Goal: Transaction & Acquisition: Purchase product/service

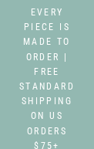
select select "3"
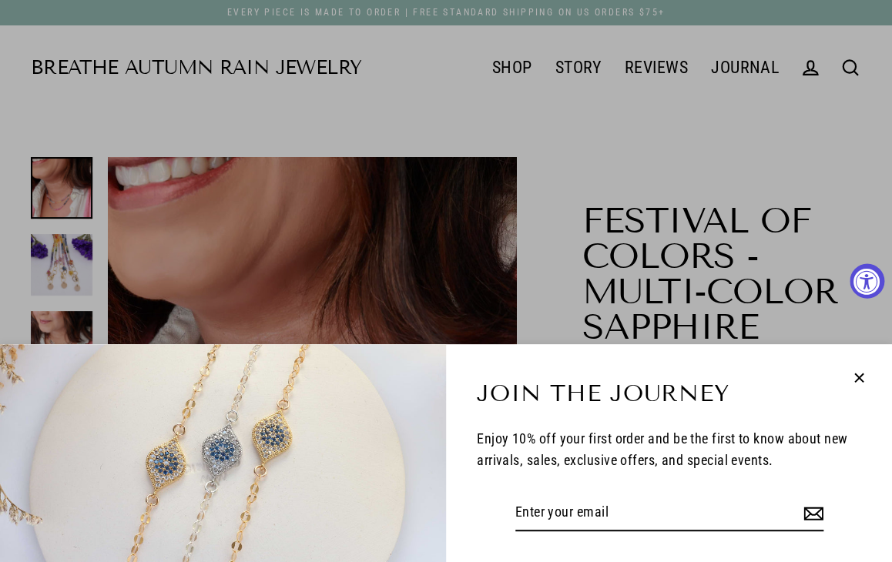
click at [93, 148] on icon "button" at bounding box center [859, 378] width 20 height 20
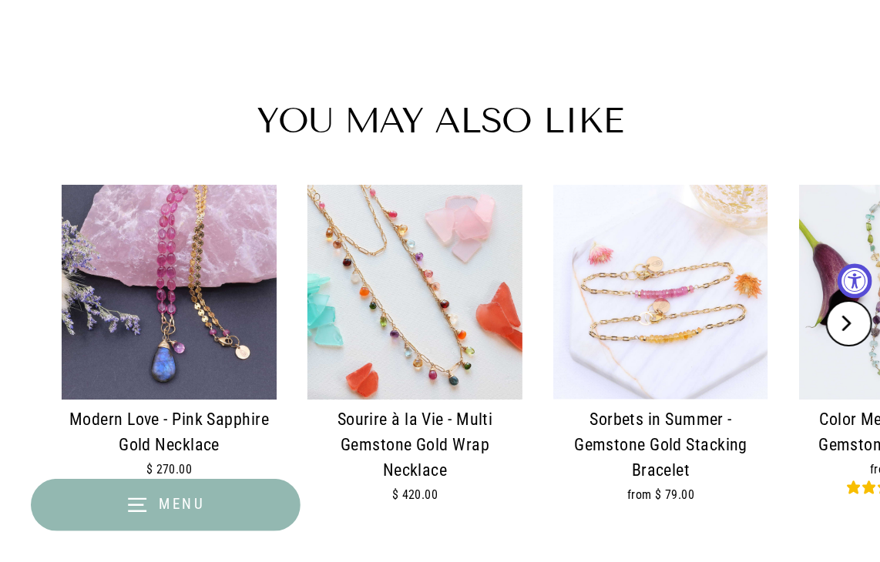
scroll to position [2080, 0]
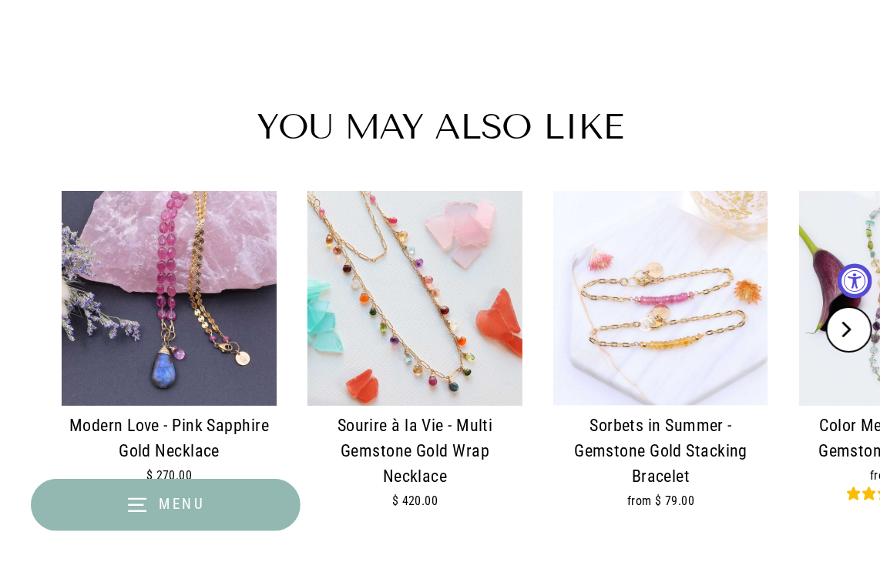
click at [93, 148] on img at bounding box center [660, 298] width 215 height 215
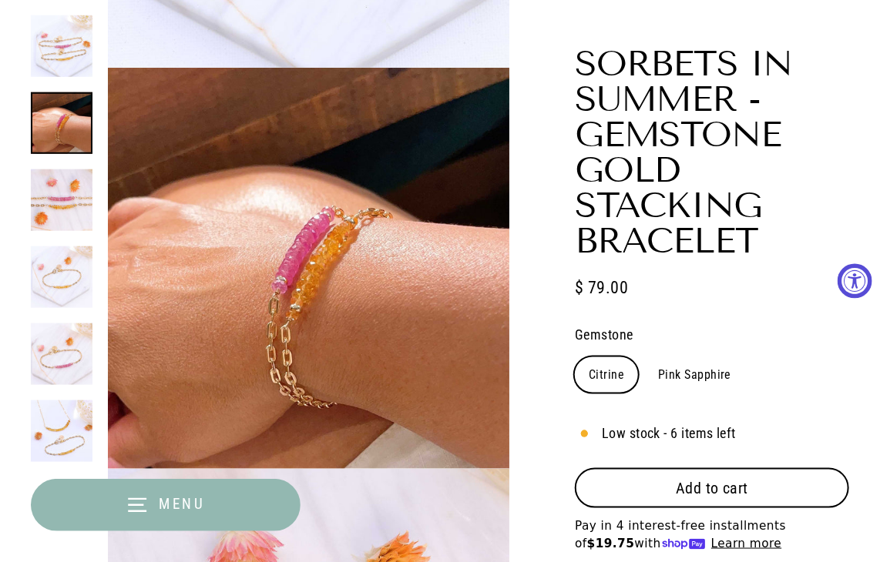
scroll to position [539, 0]
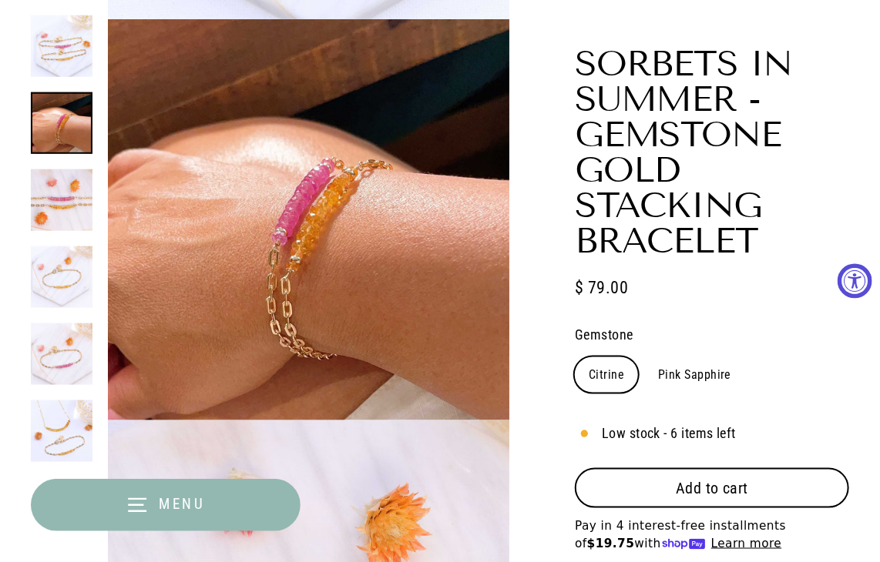
select select "3"
click at [663, 513] on form "Add to cart Citrine - $ 79.00 USD Pink Sapphire - $ 108.00 USD" at bounding box center [712, 511] width 274 height 85
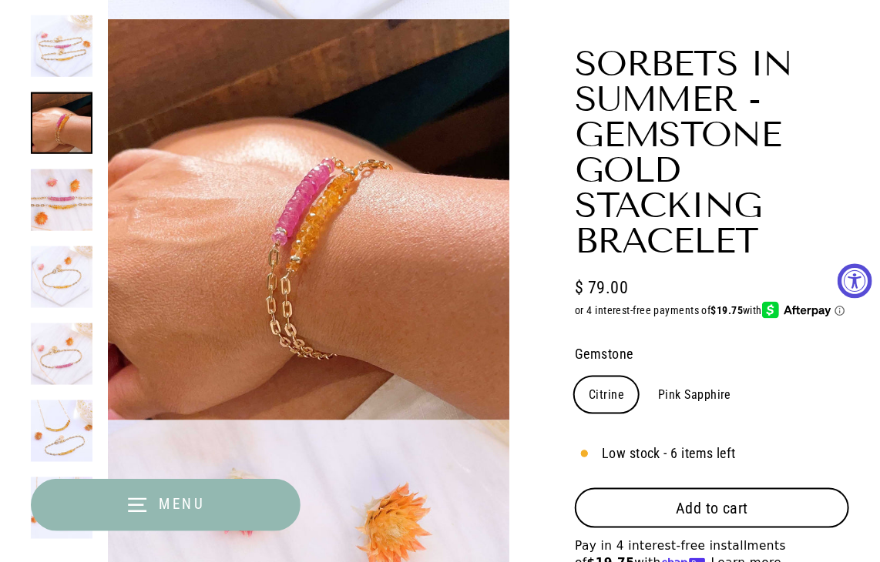
click at [664, 509] on button "Add to cart" at bounding box center [712, 508] width 274 height 40
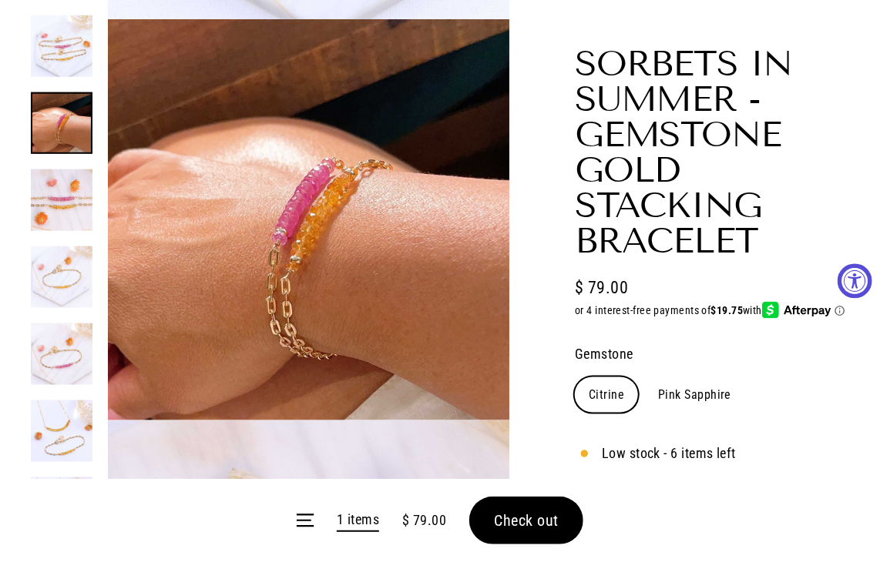
click at [529, 523] on form "Menu 1 items $ 79.00 Check out" at bounding box center [440, 520] width 880 height 83
click at [508, 517] on form "Menu 1 items $ 79.00 Check out" at bounding box center [440, 520] width 880 height 83
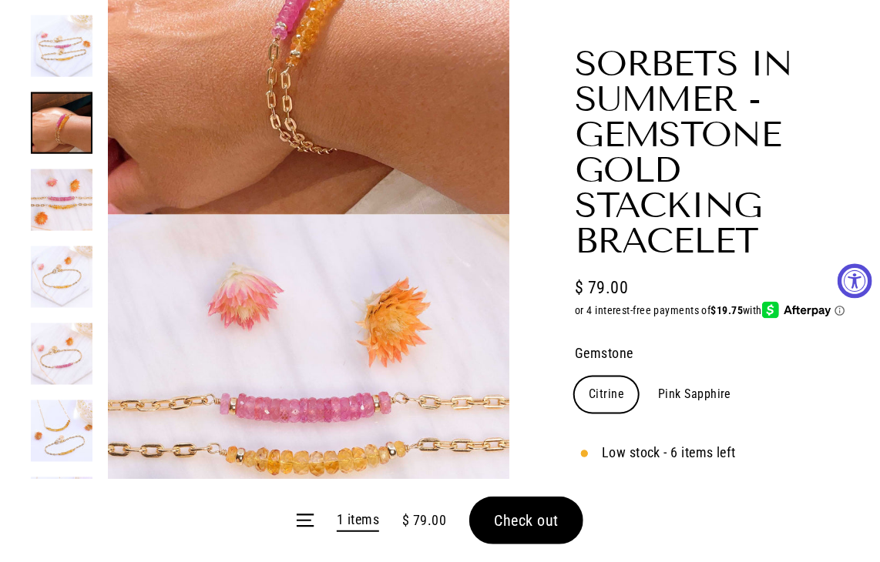
scroll to position [770, 0]
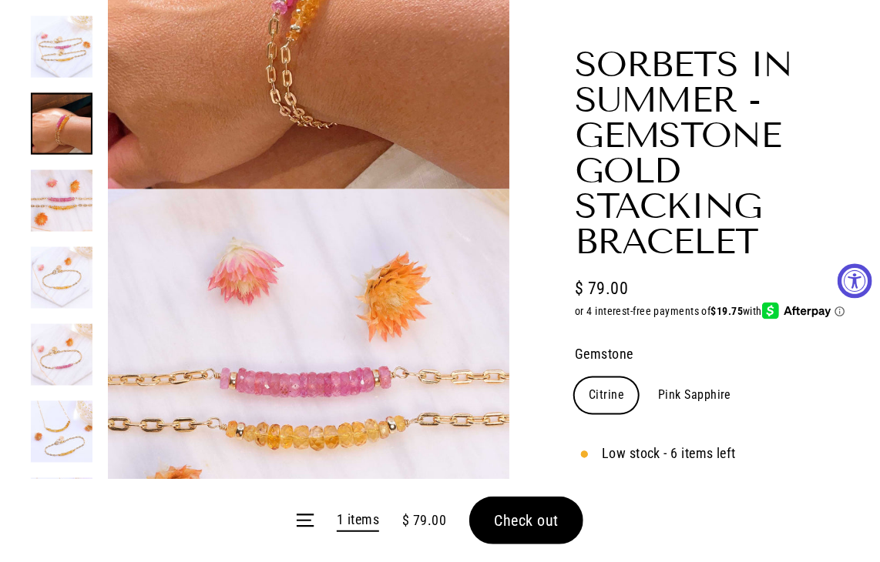
click at [555, 526] on span "Check out" at bounding box center [526, 521] width 65 height 18
